Goal: Navigation & Orientation: Go to known website

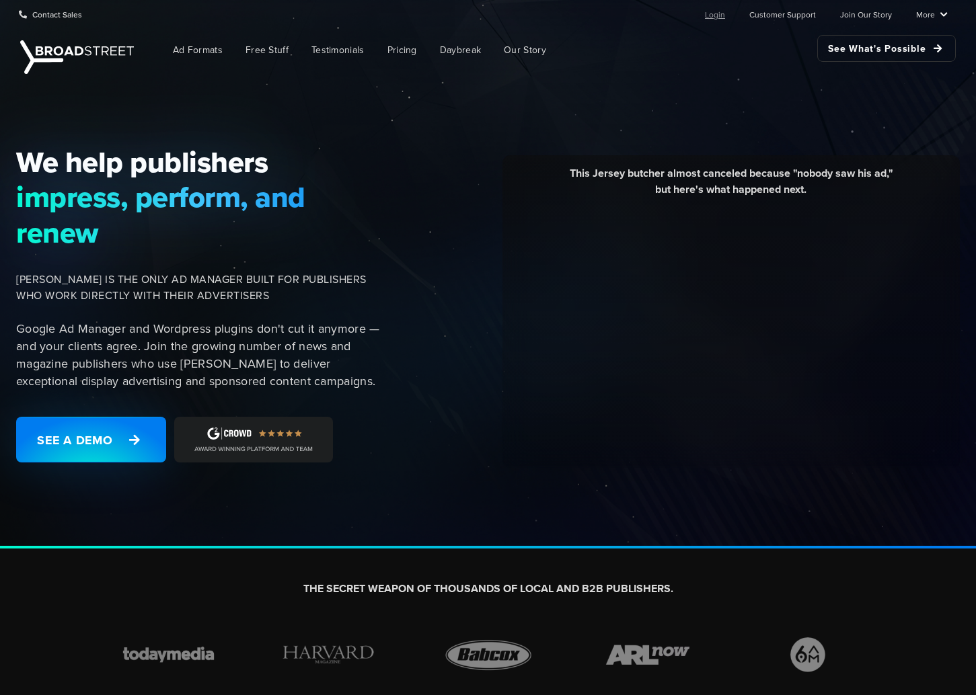
click at [729, 8] on ul "Login Customer Support Join Our Story More Resources Blog Partners Case Studies…" at bounding box center [815, 14] width 264 height 27
click at [724, 12] on link "Login" at bounding box center [715, 14] width 20 height 27
click at [716, 13] on link "Login" at bounding box center [715, 14] width 20 height 27
click at [723, 11] on link "Login" at bounding box center [715, 14] width 20 height 27
